Goal: Transaction & Acquisition: Book appointment/travel/reservation

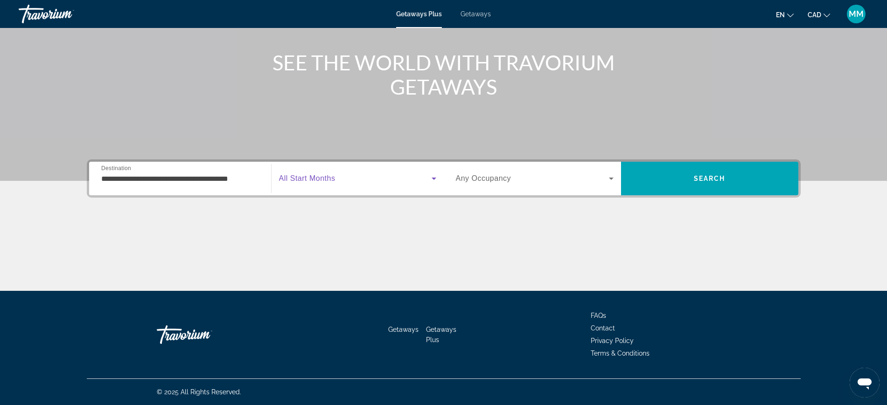
click at [303, 173] on span "Search widget" at bounding box center [355, 178] width 153 height 11
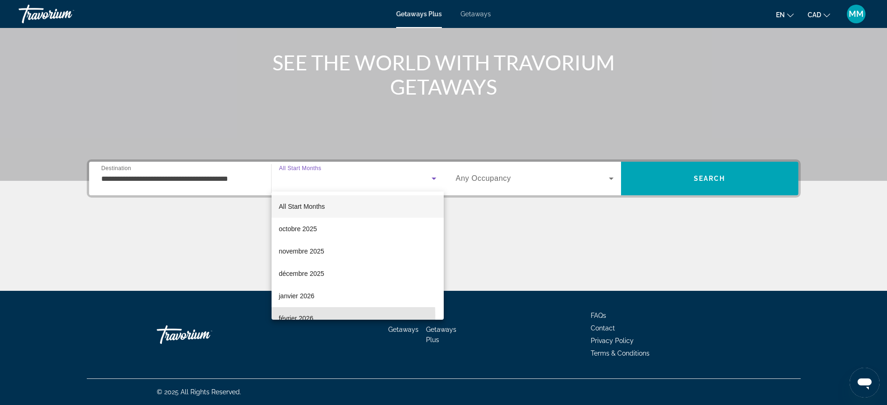
click at [294, 316] on span "février 2026" at bounding box center [296, 318] width 35 height 11
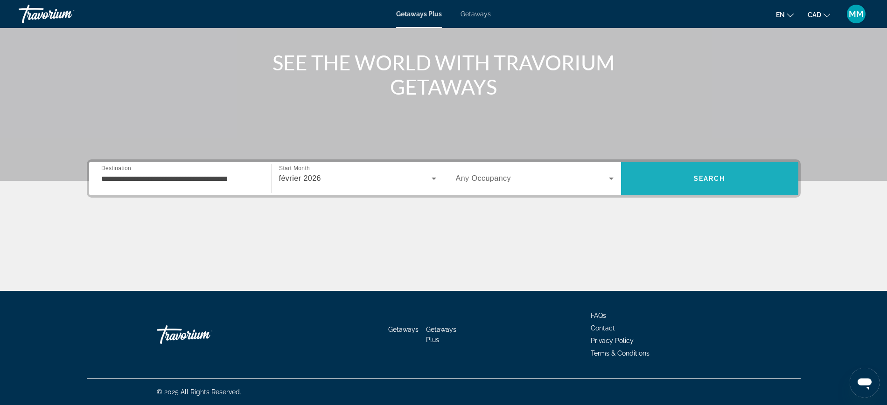
click at [724, 174] on span "Search" at bounding box center [709, 178] width 177 height 22
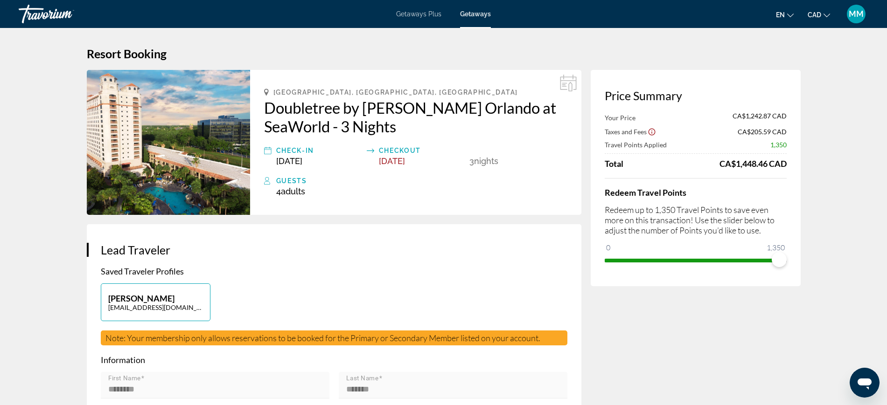
drag, startPoint x: 614, startPoint y: 243, endPoint x: 813, endPoint y: 250, distance: 199.7
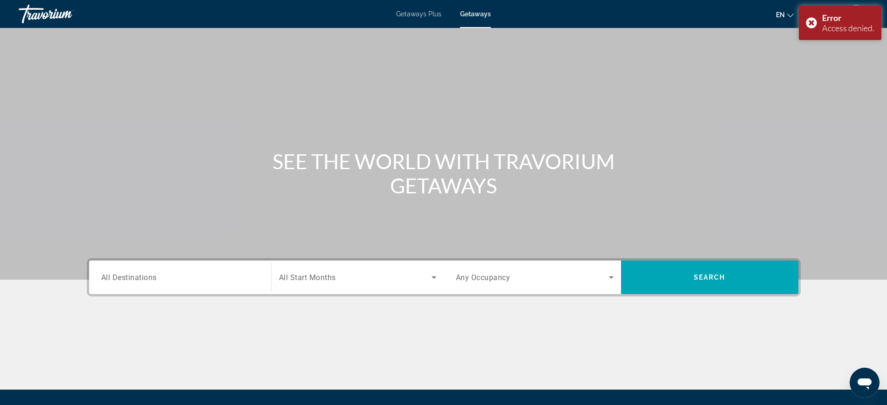
click at [808, 20] on div "Error Access denied." at bounding box center [839, 23] width 83 height 35
click at [852, 16] on span "MM" at bounding box center [855, 13] width 15 height 9
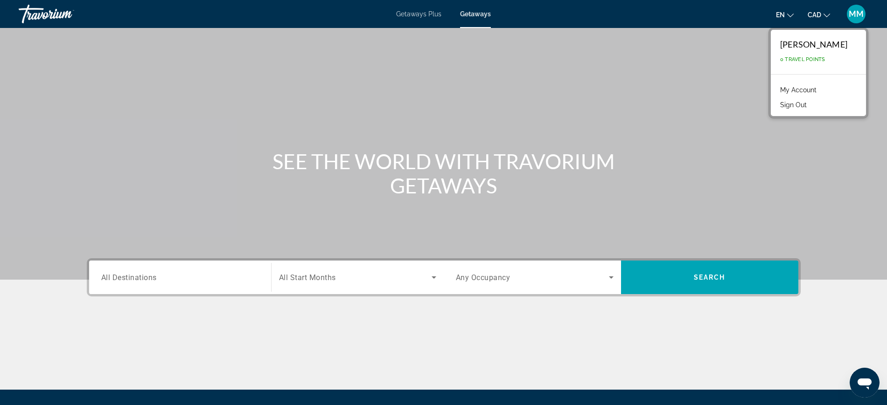
click at [790, 103] on button "Sign Out" at bounding box center [793, 105] width 36 height 12
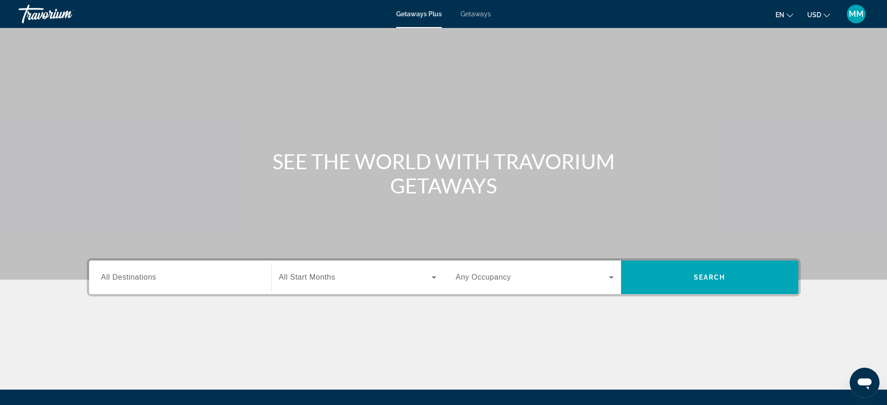
click at [811, 16] on span "USD" at bounding box center [814, 14] width 14 height 7
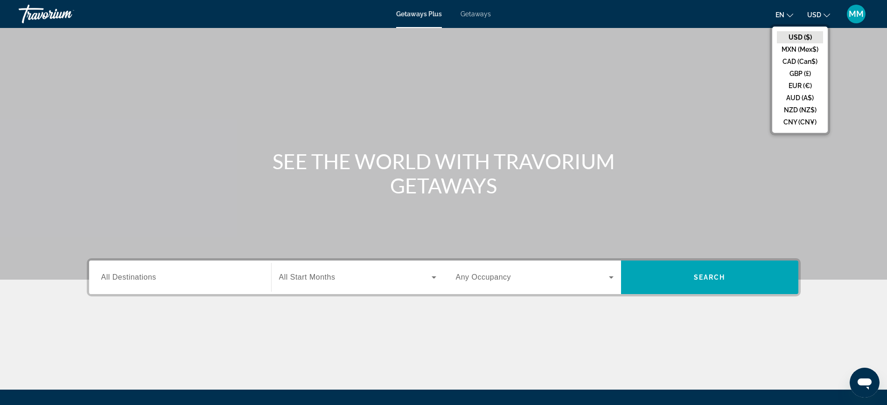
click at [789, 61] on button "CAD (Can$)" at bounding box center [800, 62] width 46 height 12
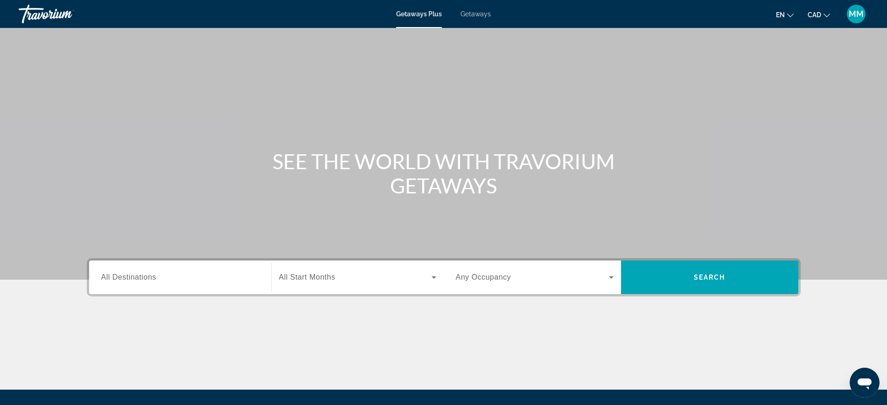
click at [134, 278] on span "All Destinations" at bounding box center [128, 277] width 55 height 8
click at [134, 278] on input "Destination All Destinations" at bounding box center [180, 277] width 158 height 11
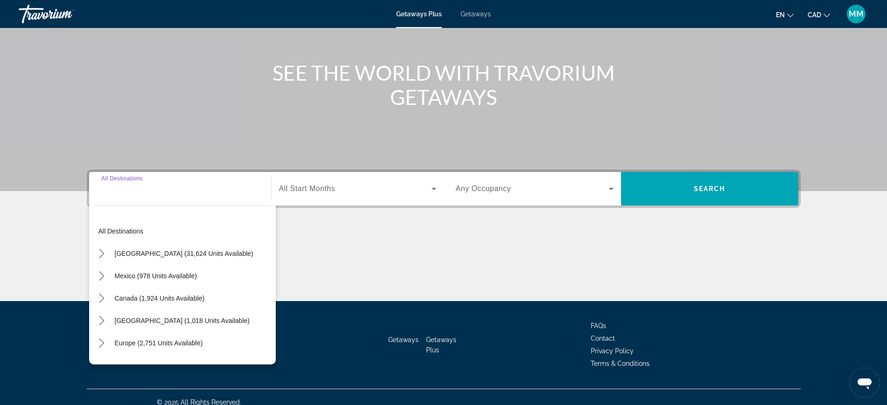
scroll to position [99, 0]
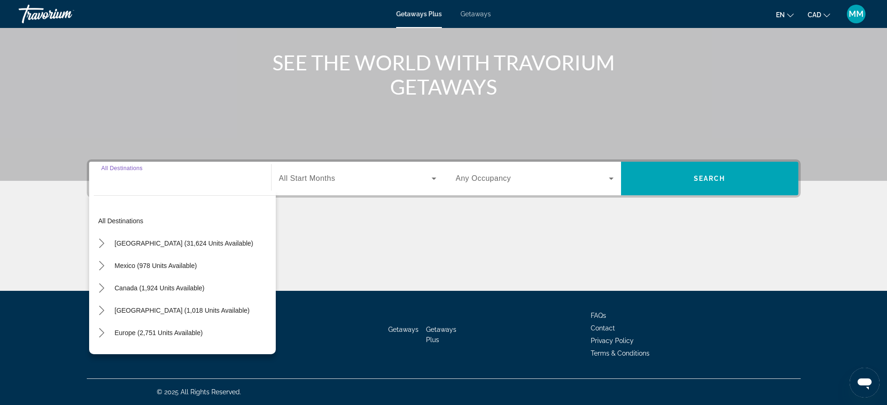
click at [99, 247] on icon "Toggle United States (31,624 units available) submenu" at bounding box center [101, 243] width 9 height 9
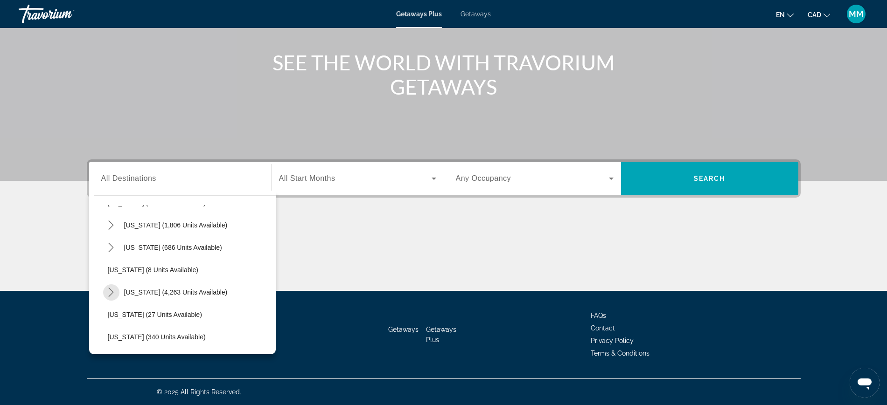
click at [109, 292] on icon "Toggle Florida (4,263 units available) submenu" at bounding box center [110, 292] width 9 height 9
click at [133, 310] on span "Select destination: Orlando & Disney Area (6,681 units available)" at bounding box center [193, 315] width 163 height 22
type input "**********"
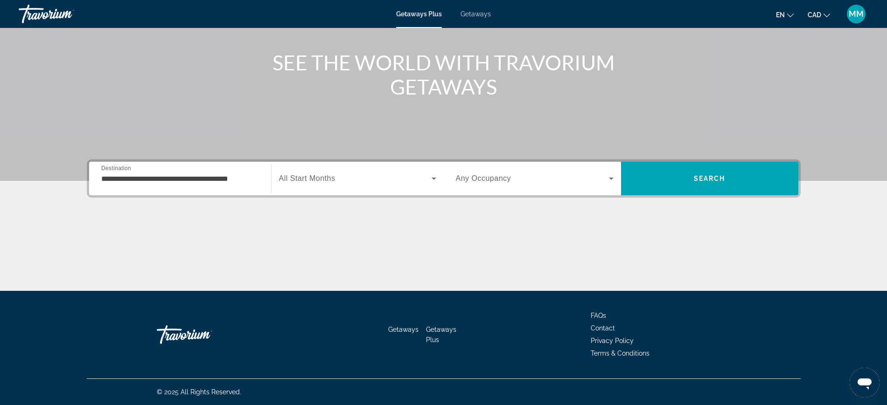
click at [358, 171] on div "Search widget" at bounding box center [357, 179] width 157 height 26
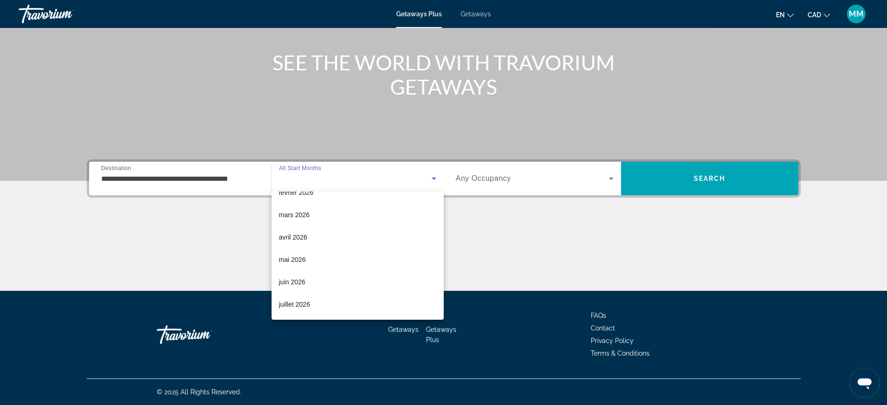
scroll to position [58, 0]
click at [291, 257] on span "février 2026" at bounding box center [296, 260] width 35 height 11
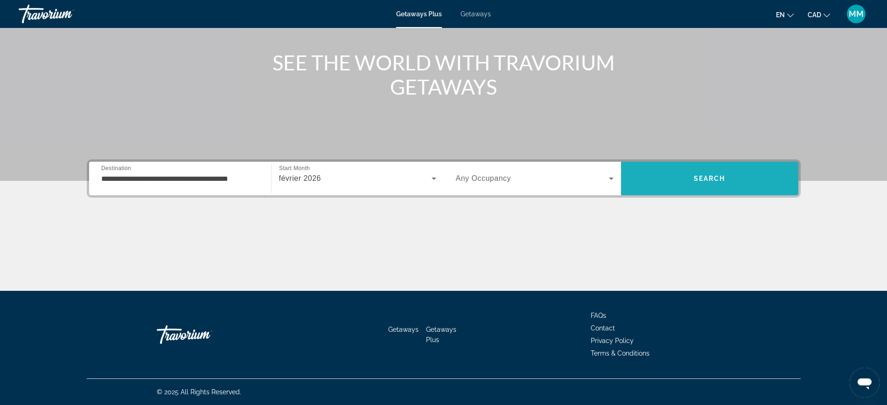
click at [723, 178] on span "Search" at bounding box center [710, 178] width 32 height 7
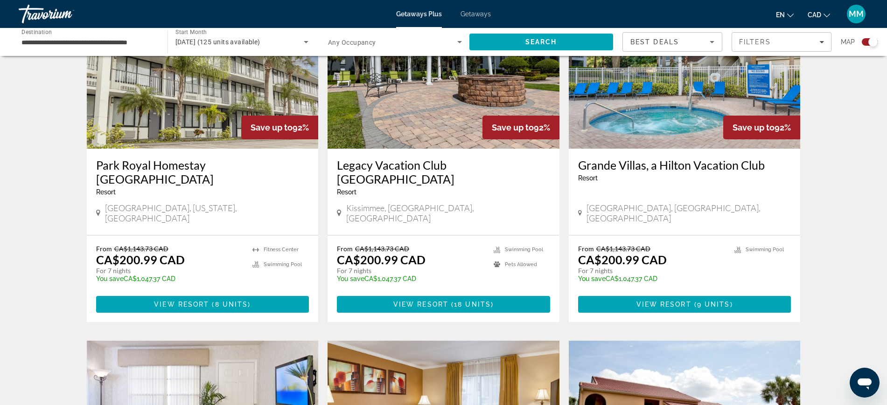
scroll to position [408, 0]
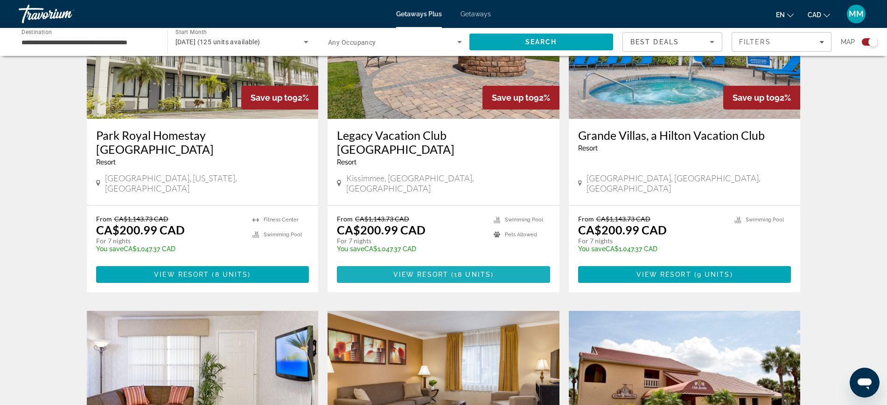
click at [453, 264] on span "Main content" at bounding box center [443, 275] width 213 height 22
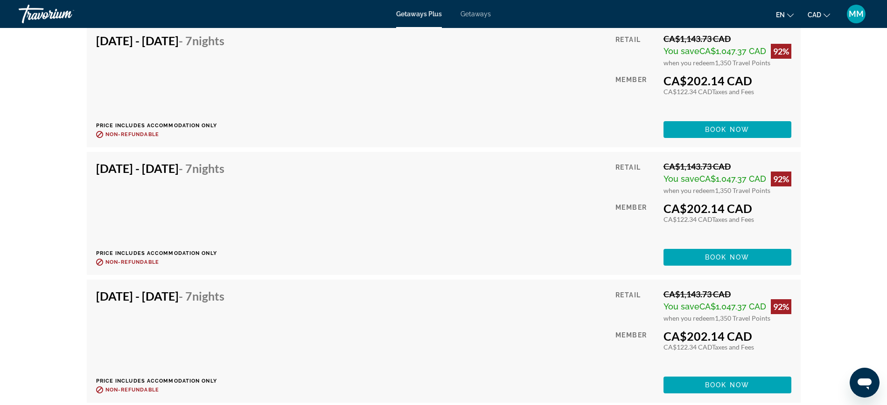
scroll to position [2274, 0]
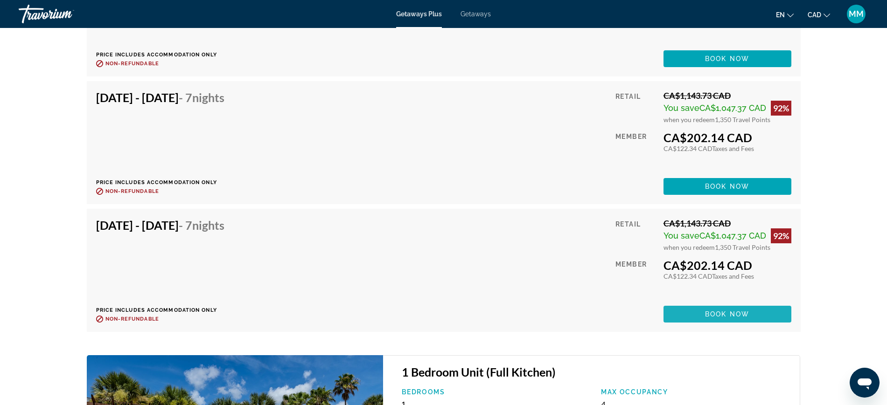
click at [723, 309] on span "Main content" at bounding box center [727, 314] width 128 height 22
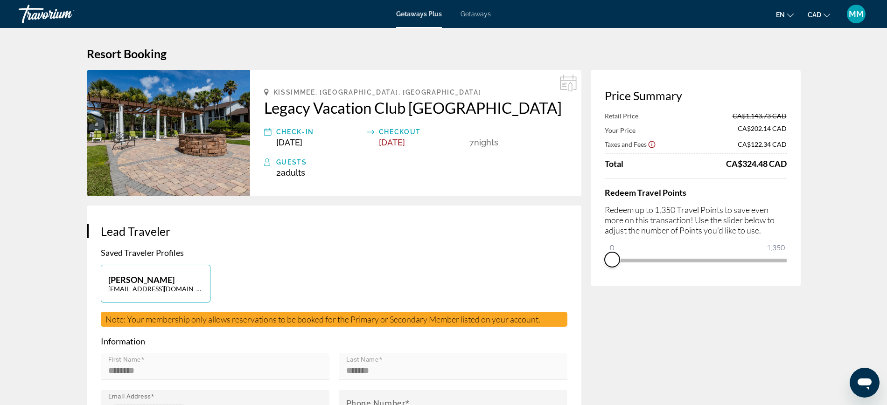
drag, startPoint x: 778, startPoint y: 272, endPoint x: 553, endPoint y: 308, distance: 228.2
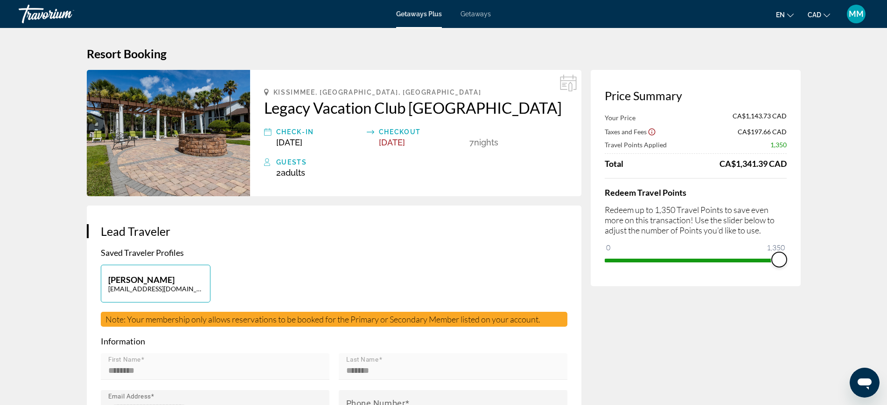
drag, startPoint x: 612, startPoint y: 248, endPoint x: 797, endPoint y: 239, distance: 184.9
click at [797, 239] on div "Price Summary Your Price CA$1,143.73 CAD Taxes and Fees CA$197.66 CAD Travel Po…" at bounding box center [695, 178] width 210 height 216
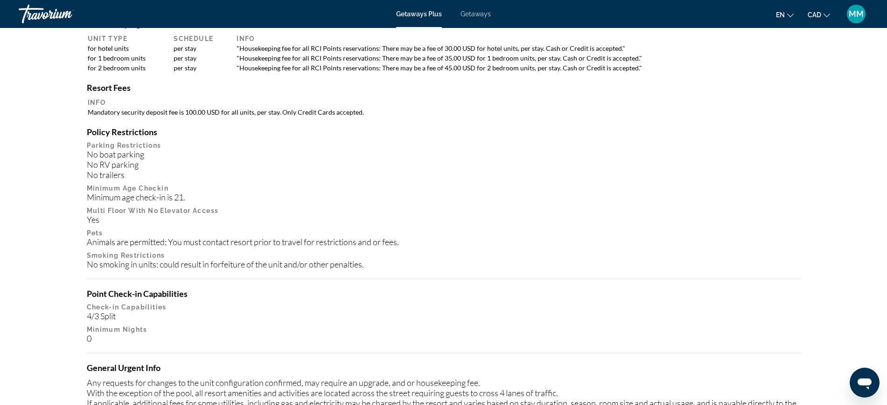
scroll to position [1049, 0]
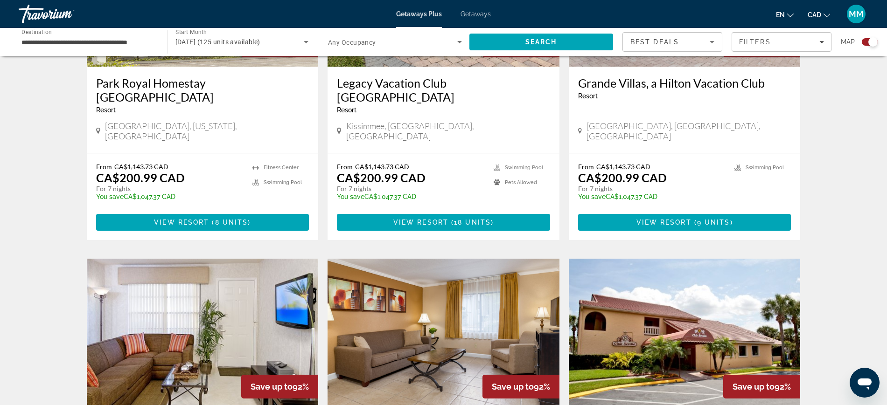
scroll to position [466, 0]
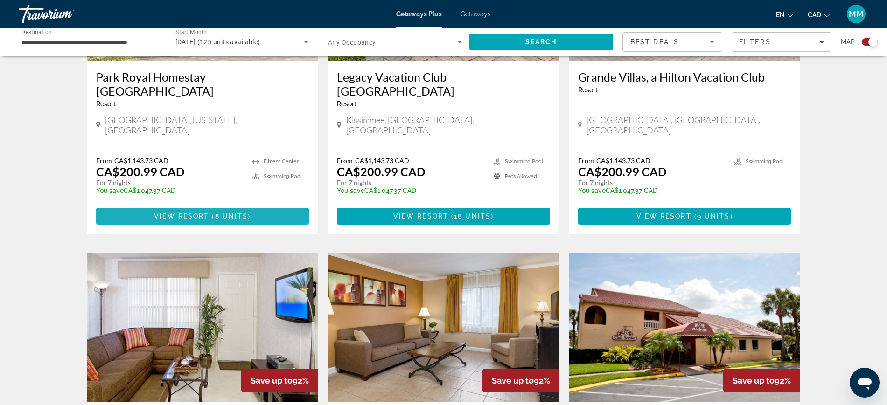
click at [195, 205] on span "Main content" at bounding box center [202, 216] width 213 height 22
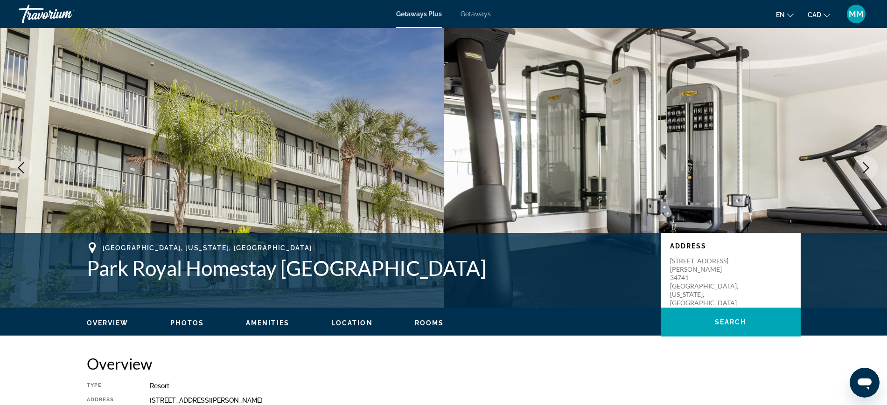
click at [423, 320] on span "Rooms" at bounding box center [429, 322] width 29 height 7
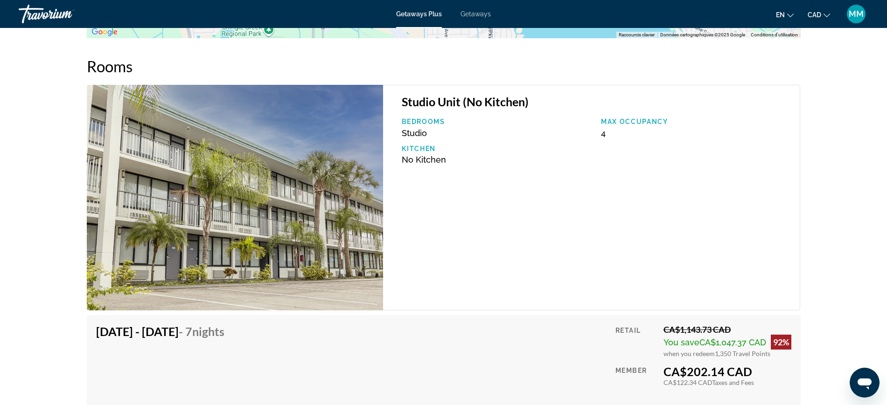
scroll to position [1417, 0]
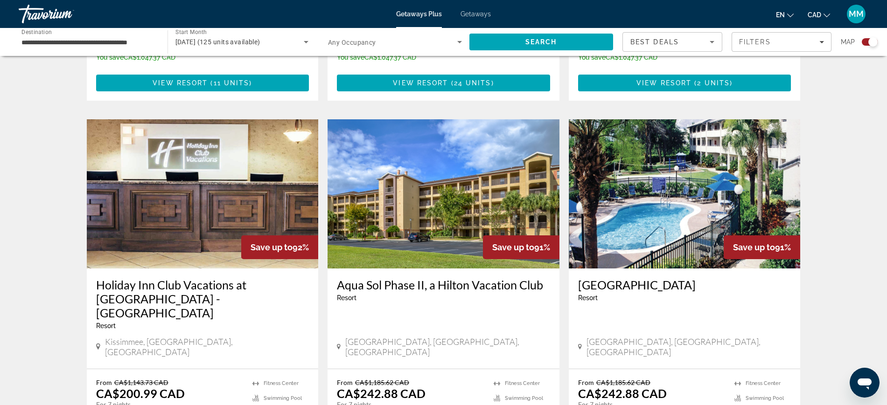
scroll to position [1166, 0]
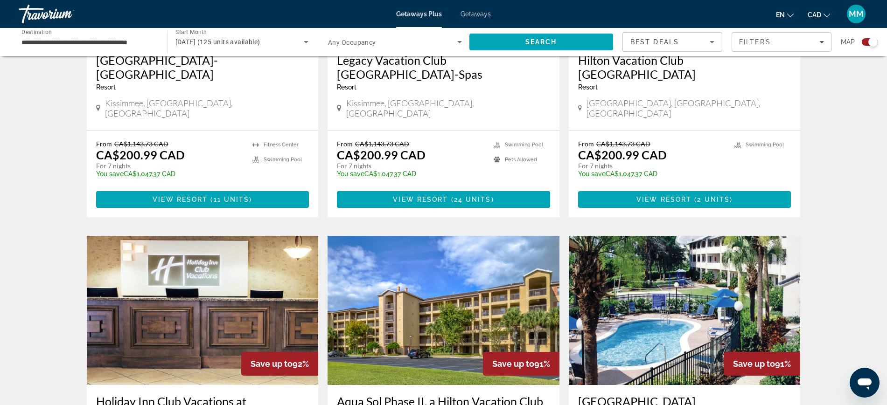
click at [658, 244] on img "Main content" at bounding box center [685, 310] width 232 height 149
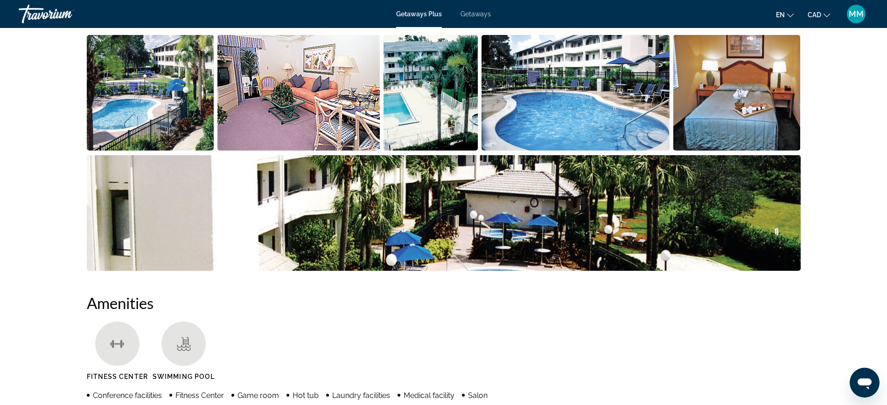
scroll to position [466, 0]
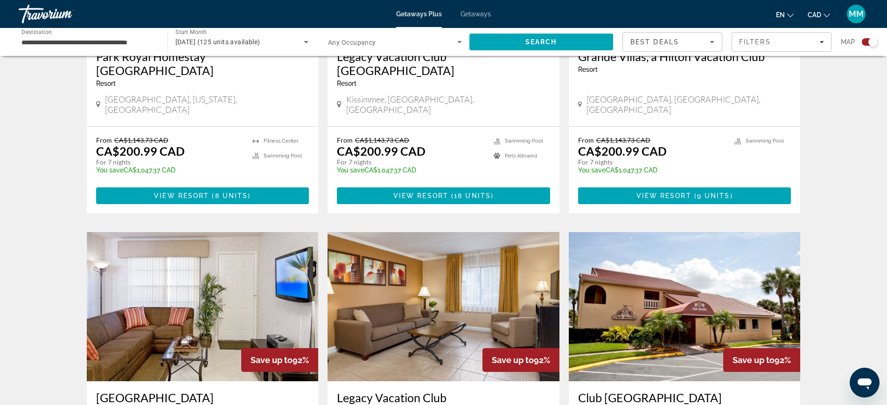
scroll to position [583, 0]
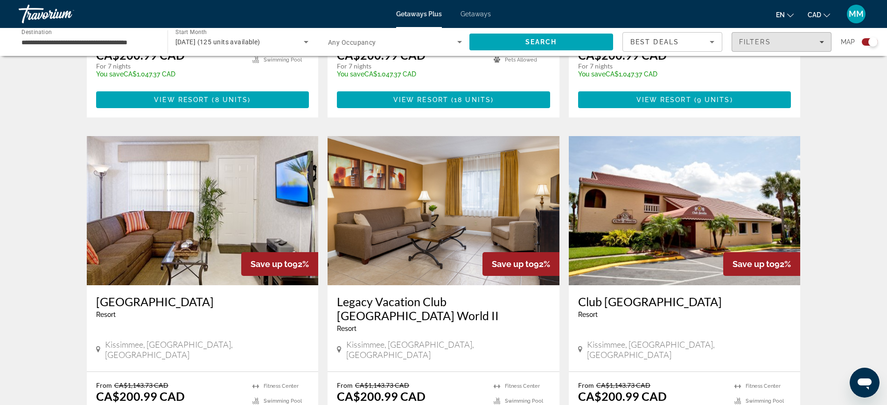
click at [758, 39] on span "Filters" at bounding box center [755, 41] width 32 height 7
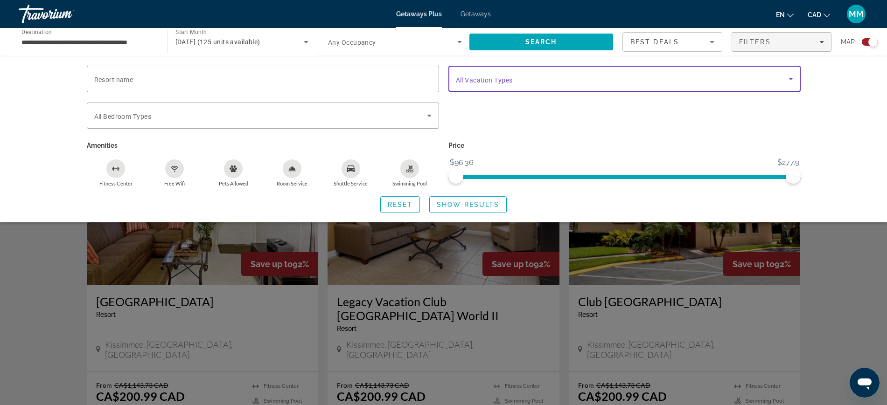
click at [479, 83] on div "Vacation Types All Vacation Types" at bounding box center [624, 79] width 337 height 26
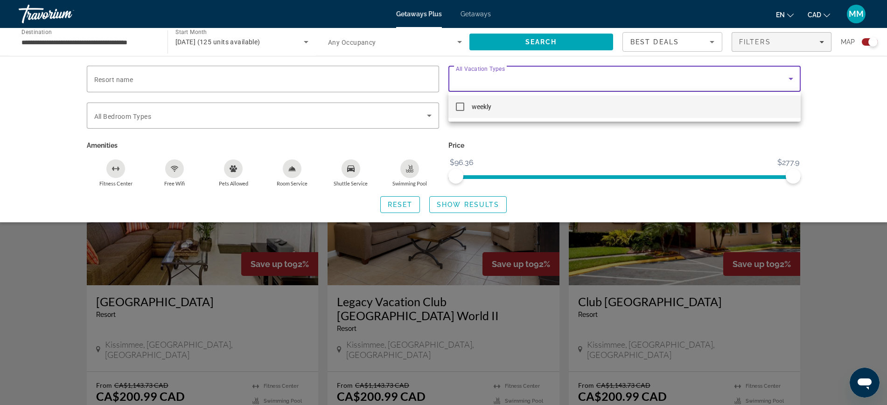
click at [232, 80] on div at bounding box center [443, 202] width 887 height 405
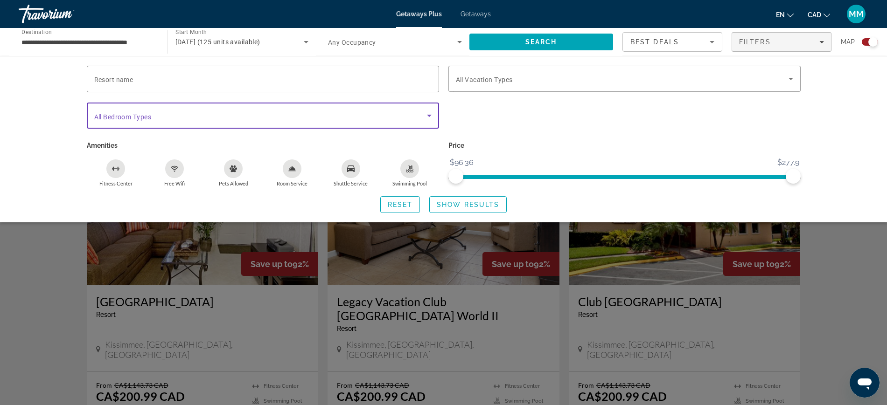
click at [219, 116] on span "Search widget" at bounding box center [260, 115] width 333 height 11
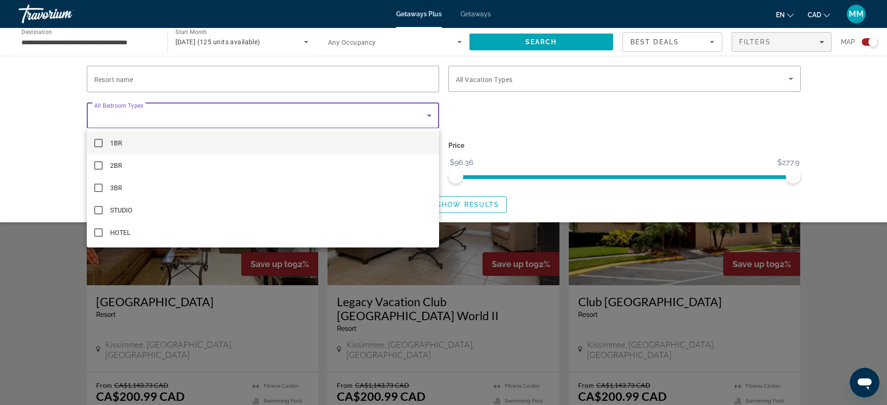
click at [219, 116] on div at bounding box center [443, 202] width 887 height 405
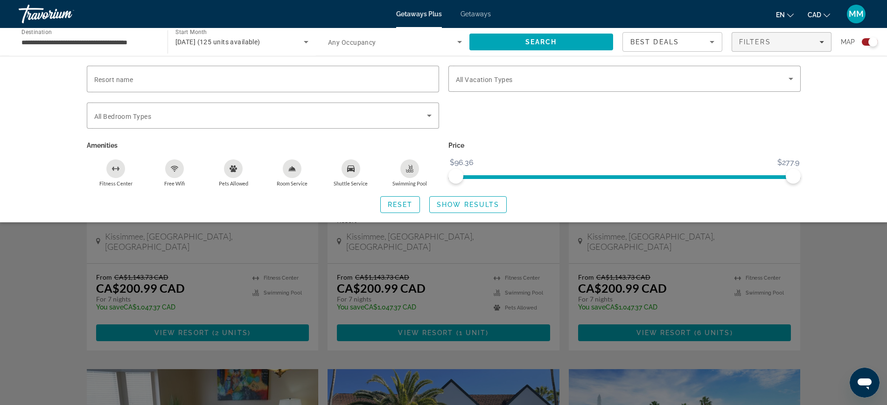
scroll to position [758, 0]
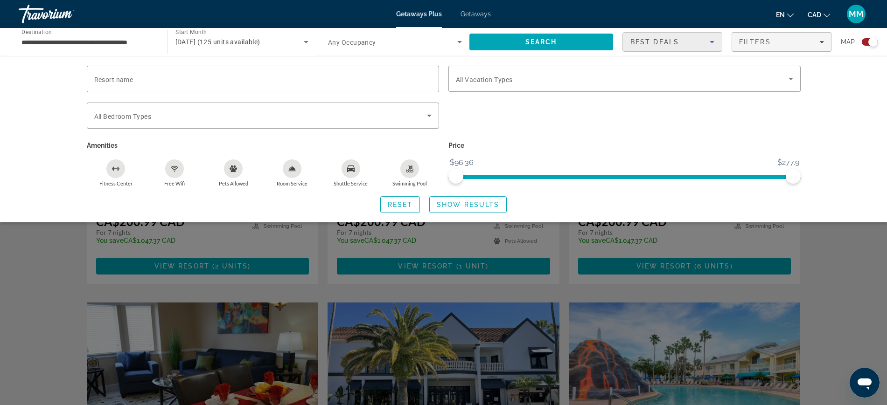
click at [714, 41] on icon "Sort by" at bounding box center [711, 41] width 11 height 11
click at [714, 41] on div at bounding box center [443, 202] width 887 height 405
drag, startPoint x: 789, startPoint y: 177, endPoint x: 691, endPoint y: 192, distance: 99.5
click at [691, 192] on div "Resort name Vacation Types All Vacation Types Bedroom Types All Bedroom Types A…" at bounding box center [443, 139] width 751 height 147
click at [487, 204] on span "Show Results" at bounding box center [468, 204] width 62 height 7
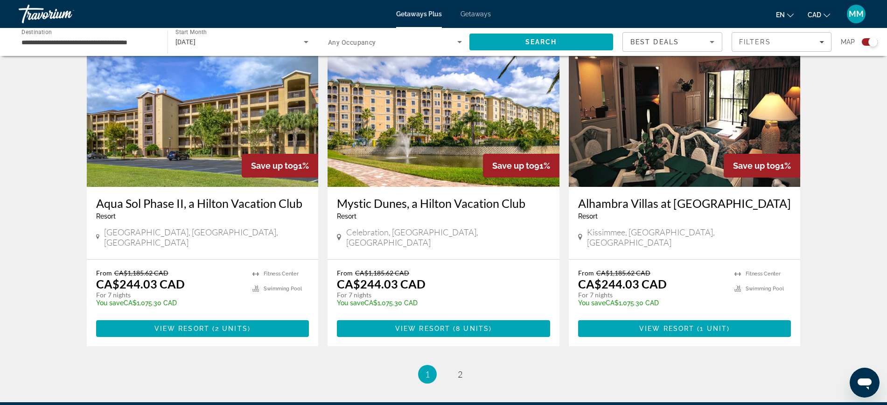
scroll to position [1407, 0]
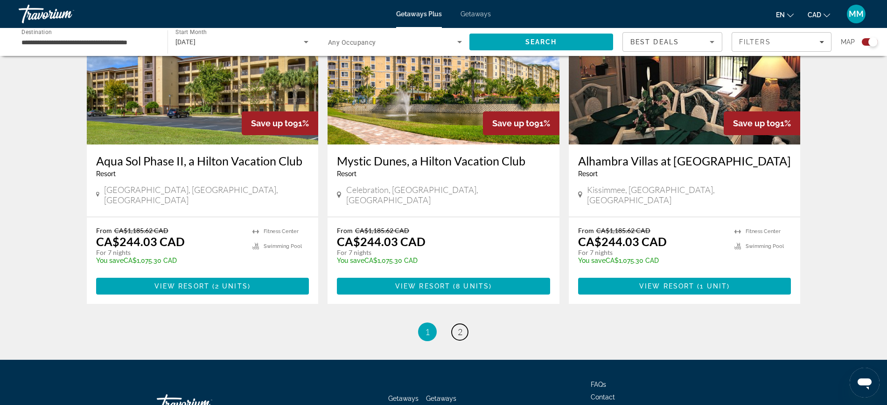
click at [457, 324] on link "page 2" at bounding box center [459, 332] width 16 height 16
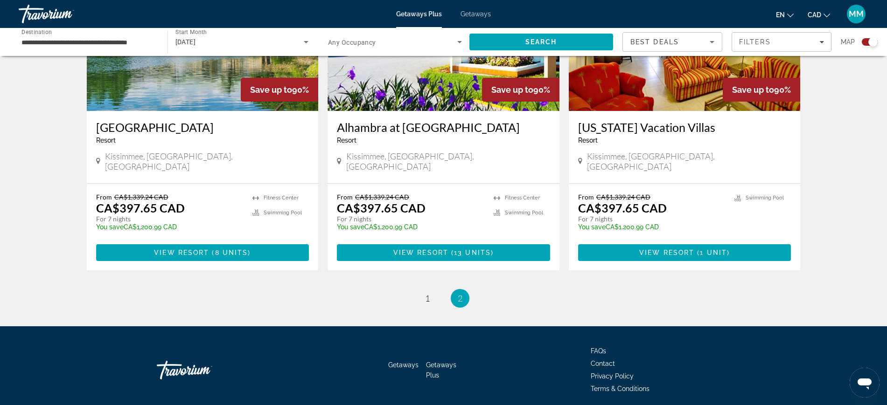
scroll to position [772, 0]
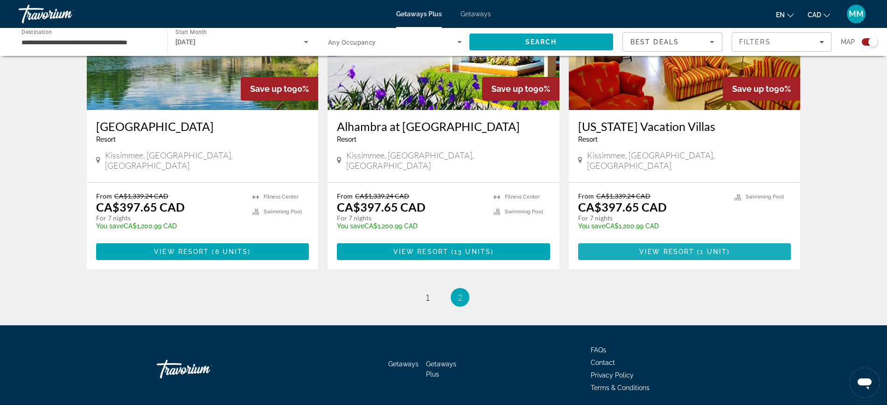
click at [679, 248] on span "View Resort" at bounding box center [666, 251] width 55 height 7
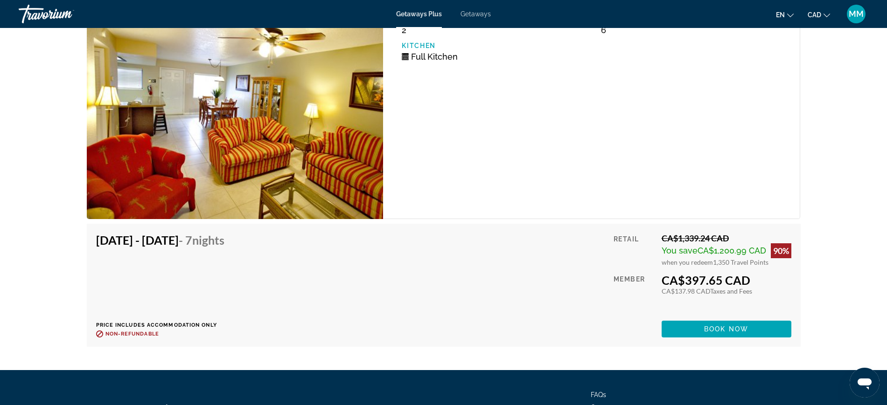
scroll to position [1224, 0]
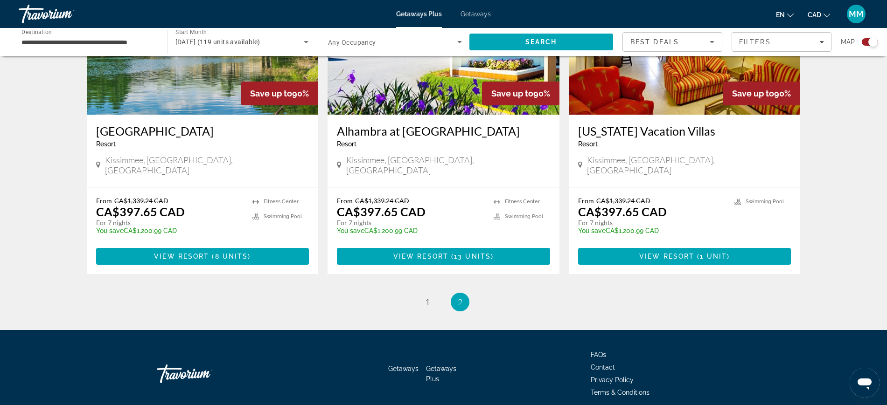
scroll to position [772, 0]
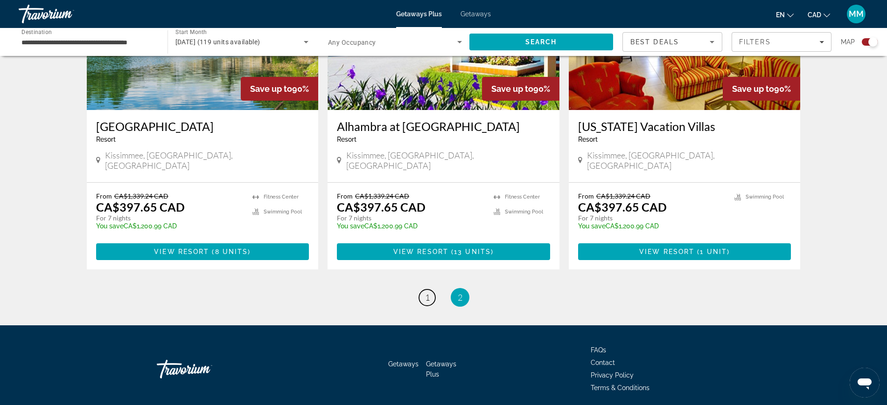
click at [427, 292] on span "1" at bounding box center [427, 297] width 5 height 10
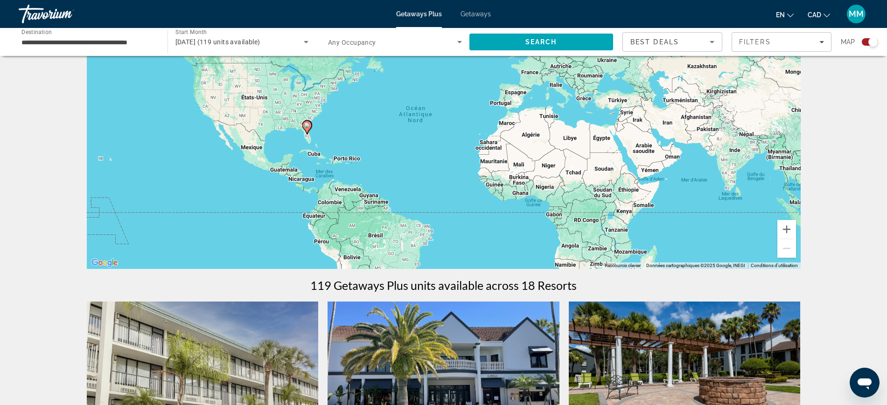
scroll to position [233, 0]
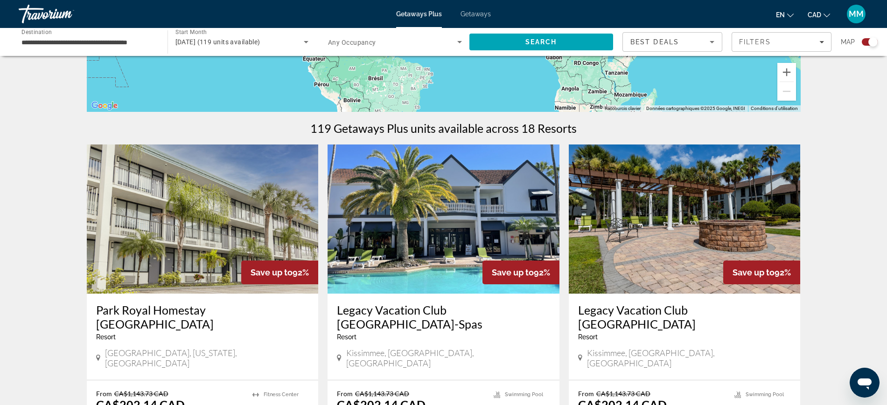
click at [664, 246] on img "Main content" at bounding box center [685, 219] width 232 height 149
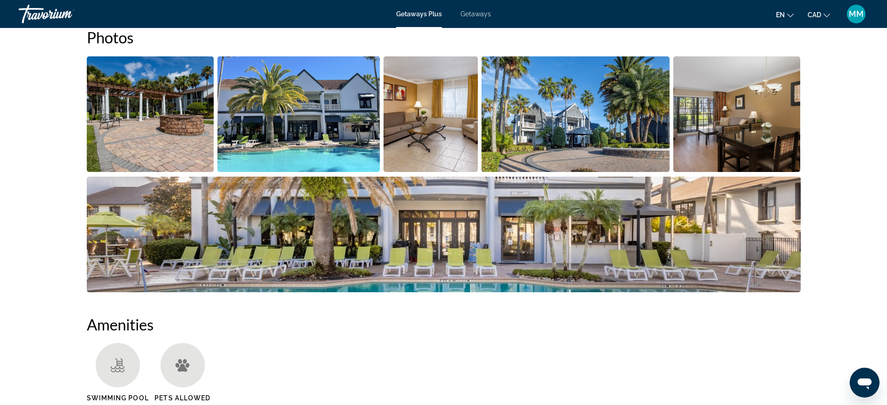
scroll to position [94, 0]
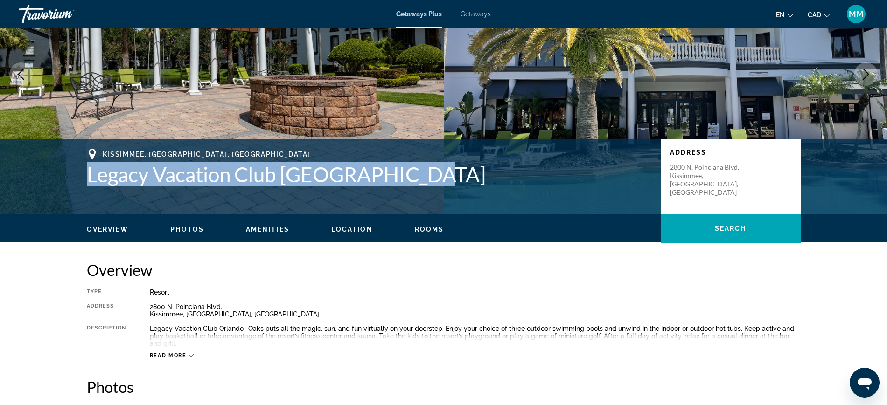
drag, startPoint x: 89, startPoint y: 174, endPoint x: 417, endPoint y: 184, distance: 328.5
click at [417, 184] on h1 "Legacy Vacation Club Orlando - Oaks" at bounding box center [369, 174] width 564 height 24
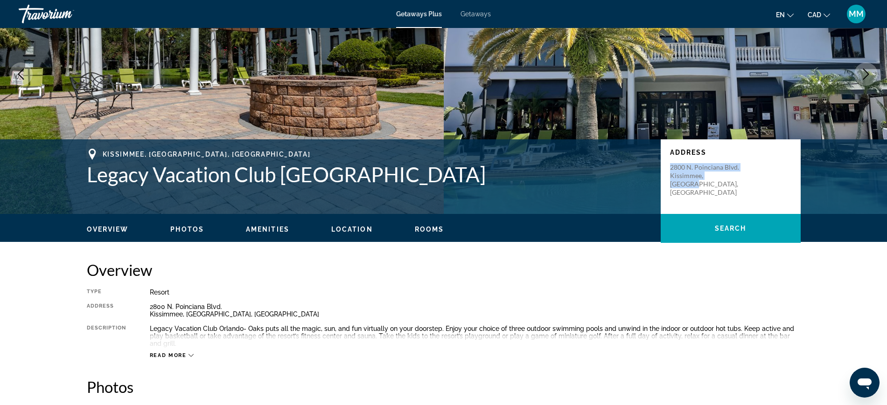
drag, startPoint x: 670, startPoint y: 166, endPoint x: 746, endPoint y: 176, distance: 76.7
click at [746, 176] on div "2800 N. Poinciana Blvd. Kissimmee, FL, USA" at bounding box center [730, 180] width 121 height 34
copy p "2800 N. Poinciana Blvd. Kissimmee, FL, USA"
